Goal: Task Accomplishment & Management: Manage account settings

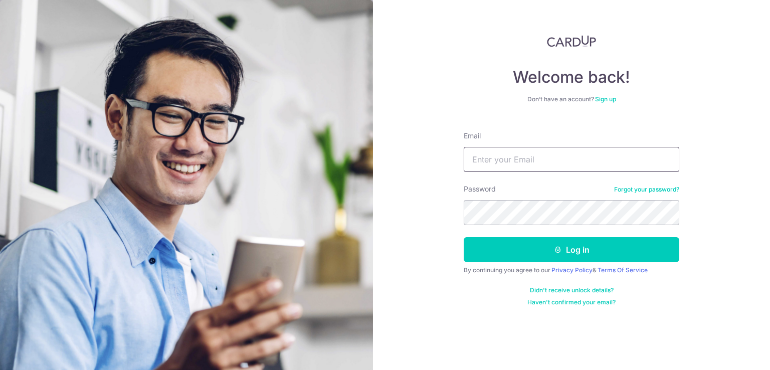
click at [504, 159] on input "Email" at bounding box center [572, 159] width 216 height 25
type input "tankahshen@gmail.com"
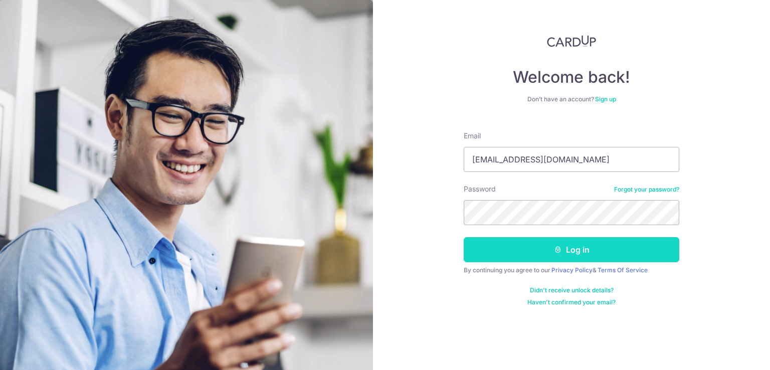
click at [500, 249] on button "Log in" at bounding box center [572, 249] width 216 height 25
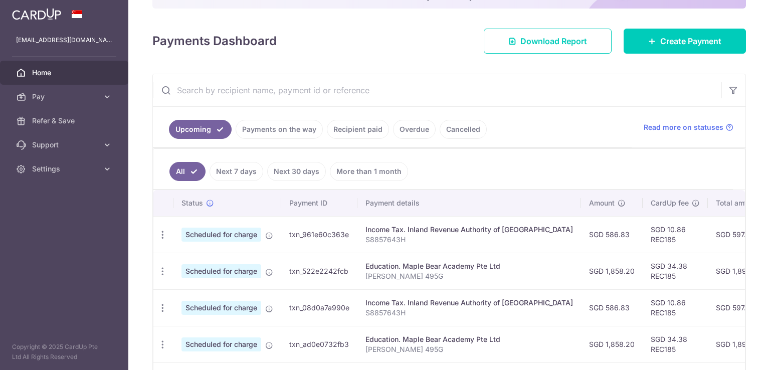
scroll to position [93, 0]
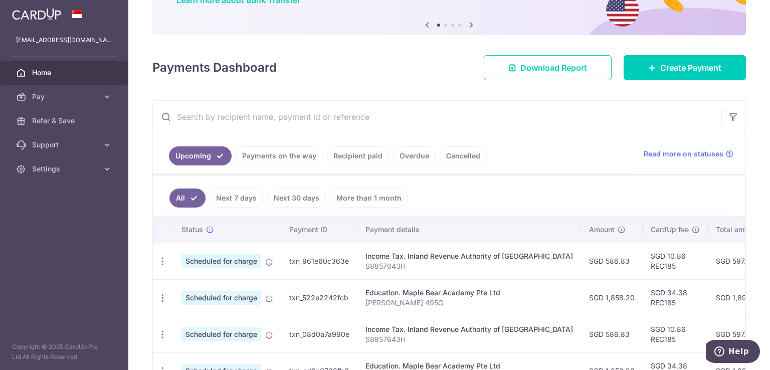
click at [293, 158] on link "Payments on the way" at bounding box center [279, 155] width 87 height 19
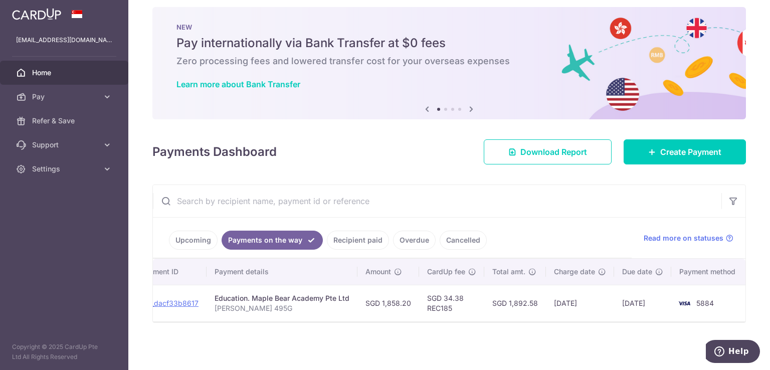
scroll to position [0, 0]
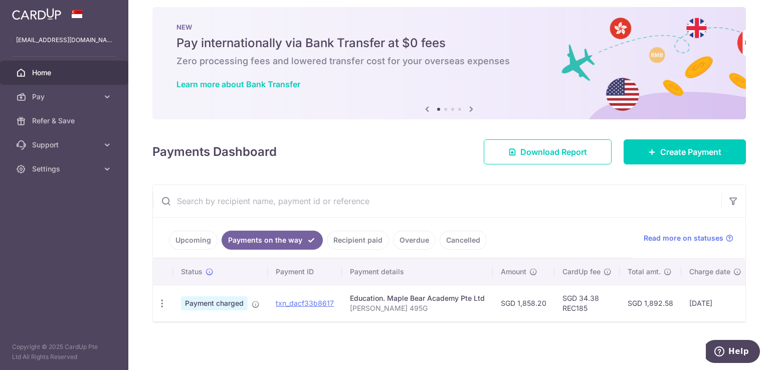
click at [361, 235] on link "Recipient paid" at bounding box center [358, 240] width 62 height 19
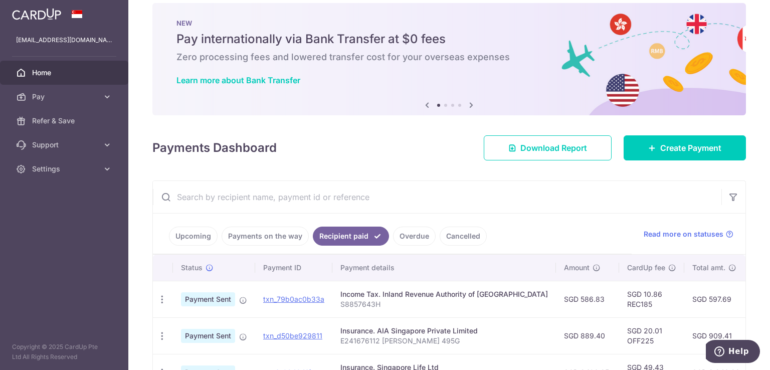
click at [202, 241] on link "Upcoming" at bounding box center [193, 236] width 49 height 19
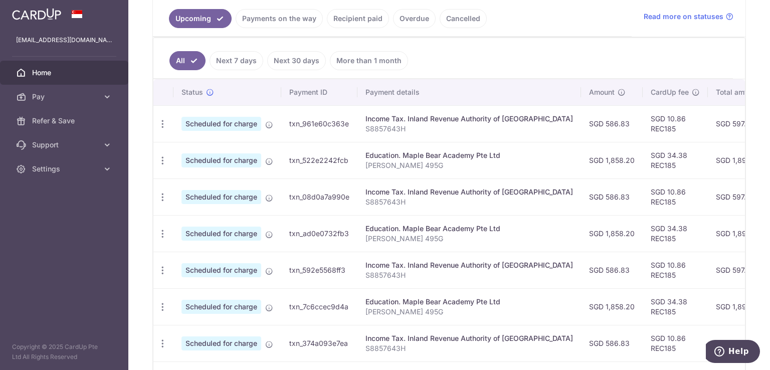
scroll to position [13, 0]
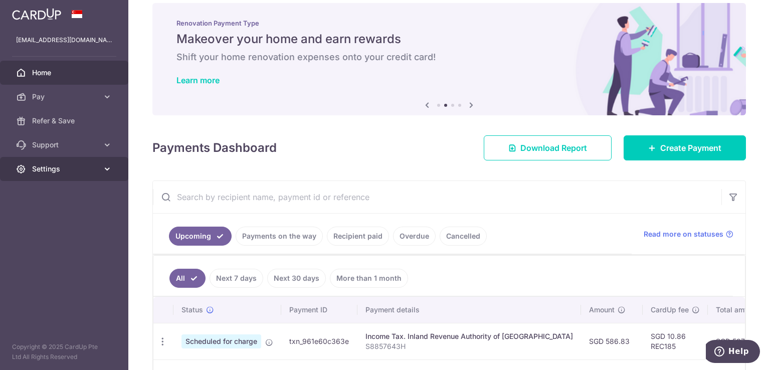
click at [59, 163] on link "Settings" at bounding box center [64, 169] width 128 height 24
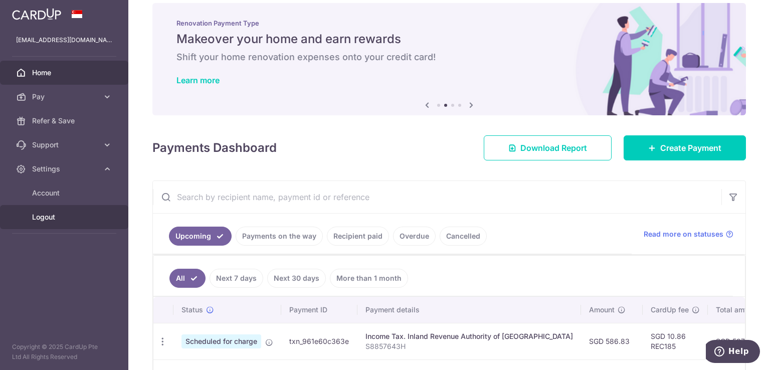
click at [52, 218] on span "Logout" at bounding box center [65, 217] width 66 height 10
